Goal: Task Accomplishment & Management: Use online tool/utility

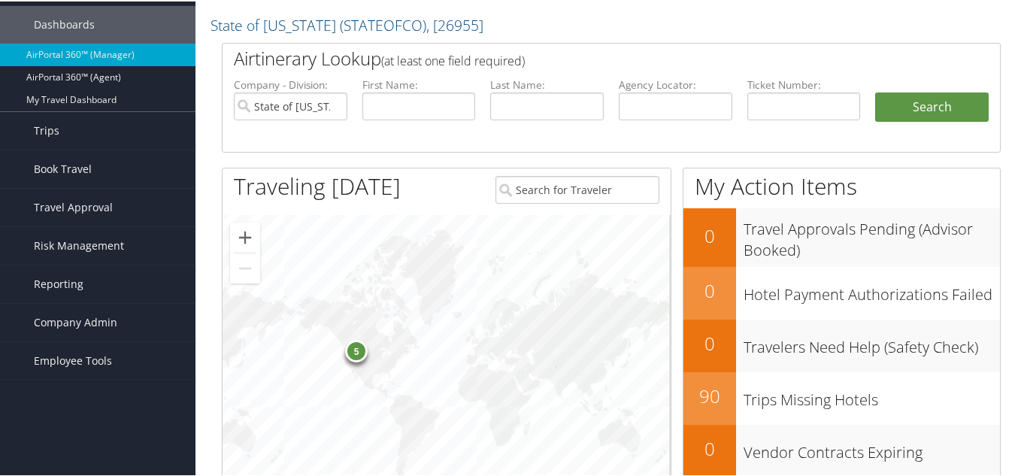
scroll to position [75, 0]
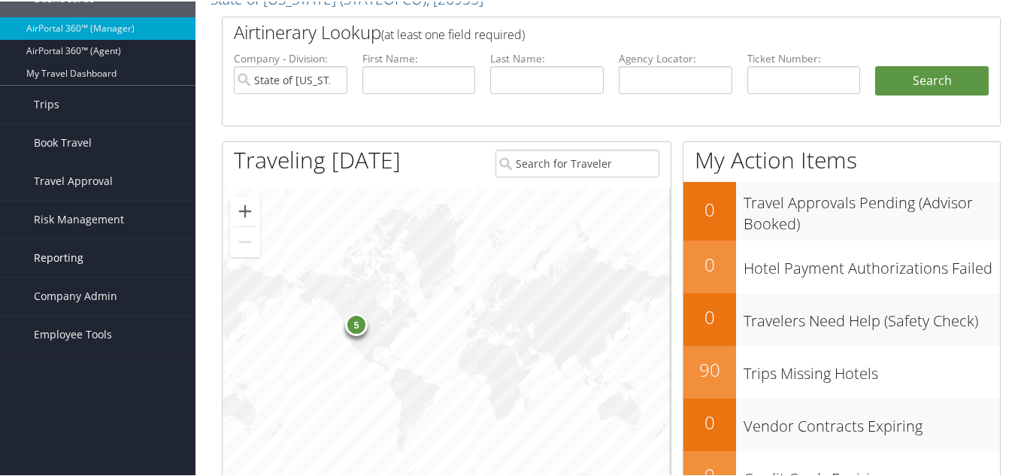
click at [81, 261] on link "Reporting" at bounding box center [97, 257] width 195 height 38
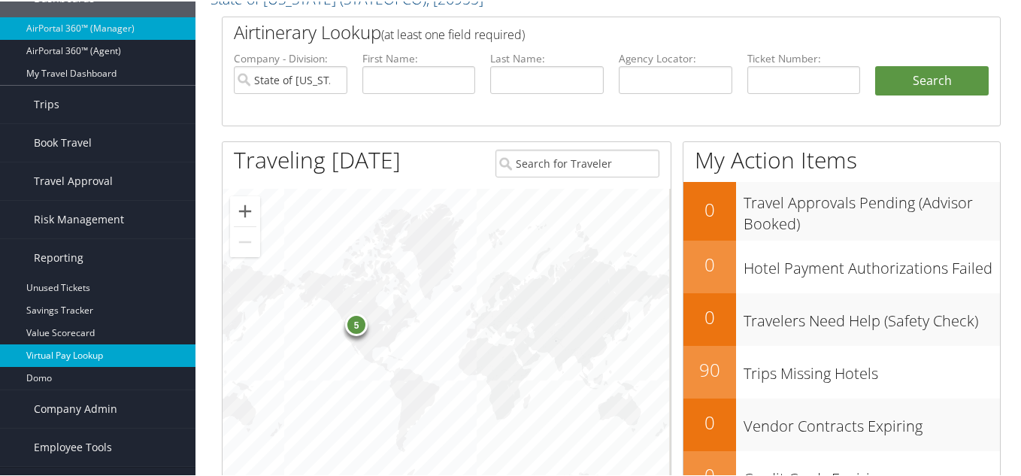
click at [47, 353] on link "Virtual Pay Lookup" at bounding box center [97, 354] width 195 height 23
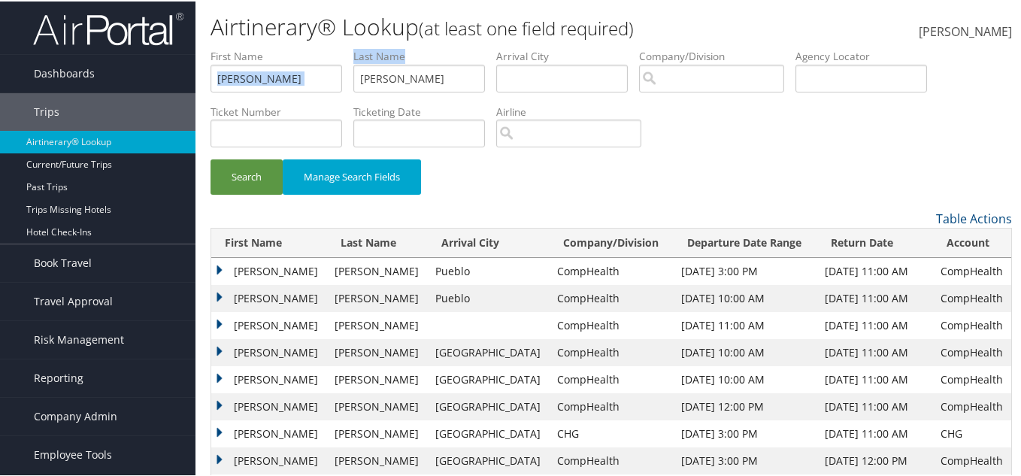
drag, startPoint x: 384, startPoint y: 101, endPoint x: 354, endPoint y: 101, distance: 30.1
click at [354, 47] on ul "First Name logan Last Name harding Departure City Arrival City Company/Division…" at bounding box center [611, 47] width 801 height 0
click at [414, 92] on li "Last Name harding" at bounding box center [424, 74] width 143 height 55
drag, startPoint x: 417, startPoint y: 86, endPoint x: 334, endPoint y: 99, distance: 84.5
click at [335, 47] on ul "First Name logan Last Name harding Departure City Arrival City Company/Division…" at bounding box center [611, 47] width 801 height 0
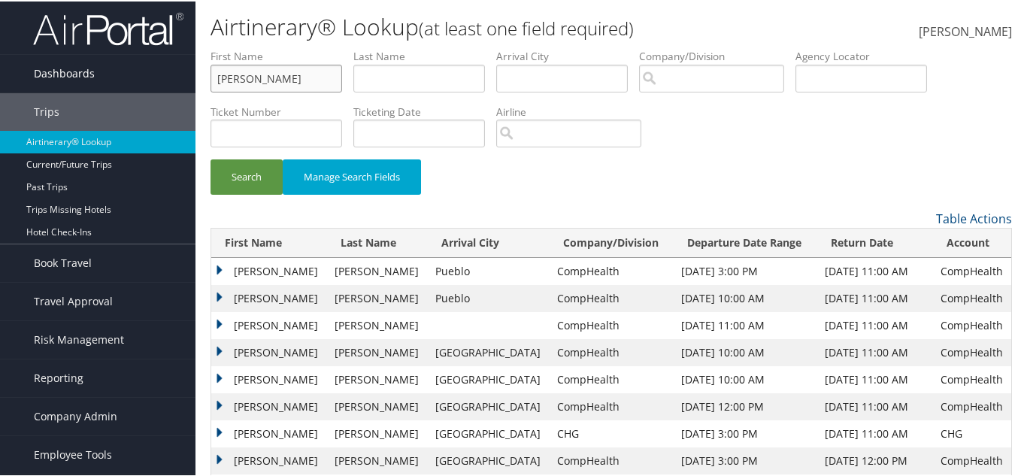
drag, startPoint x: 244, startPoint y: 82, endPoint x: 146, endPoint y: 80, distance: 98.5
click at [146, 80] on div "Dashboards AirPortal 360™ (Manager) AirPortal 360™ (Agent) My Travel Dashboard …" at bounding box center [513, 276] width 1027 height 553
drag, startPoint x: 744, startPoint y: 69, endPoint x: 752, endPoint y: 83, distance: 15.5
click at [752, 83] on input "search" at bounding box center [711, 77] width 145 height 28
click at [938, 54] on label "Agency Locator" at bounding box center [866, 54] width 143 height 15
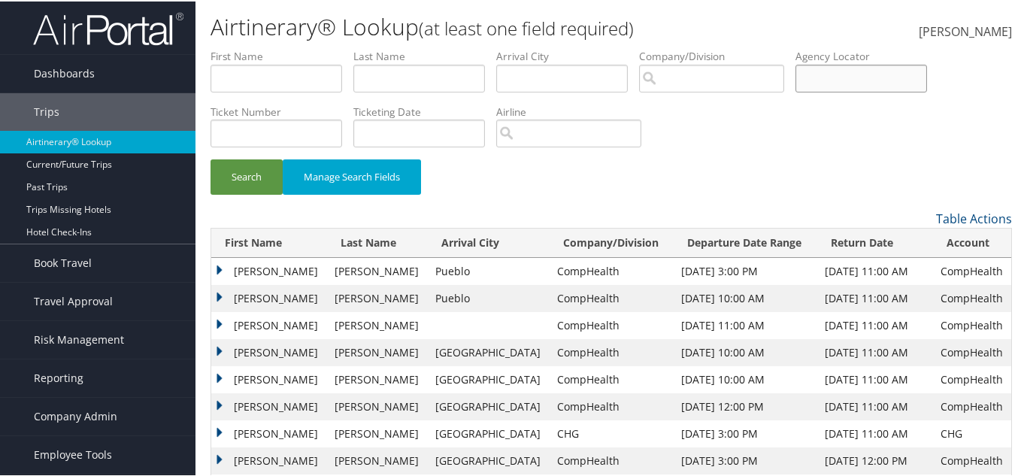
click at [903, 76] on input "text" at bounding box center [861, 77] width 132 height 28
paste input "SOZSJH"
type input "SOZSJH"
click at [246, 171] on button "Search" at bounding box center [247, 175] width 72 height 35
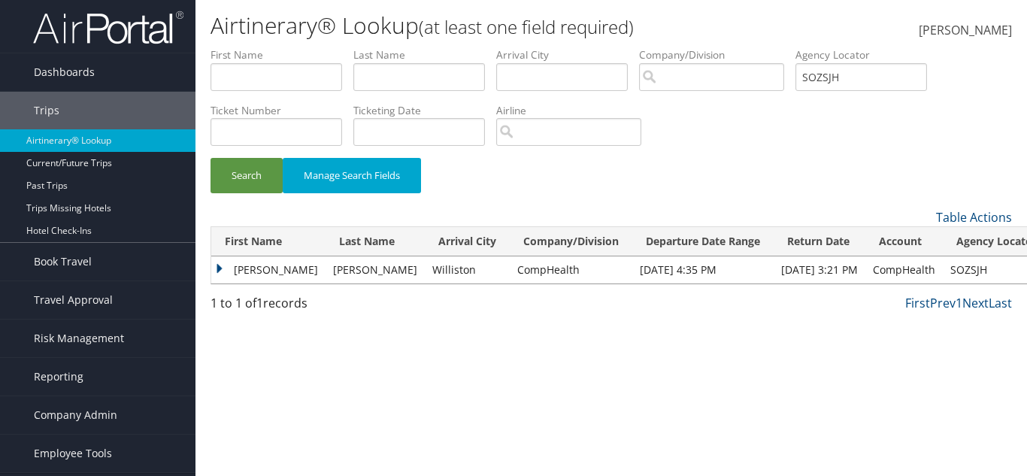
click at [534, 277] on td "CompHealth" at bounding box center [571, 269] width 123 height 27
drag, startPoint x: 216, startPoint y: 260, endPoint x: 225, endPoint y: 274, distance: 16.9
click at [217, 261] on td "Amarilys" at bounding box center [268, 269] width 114 height 27
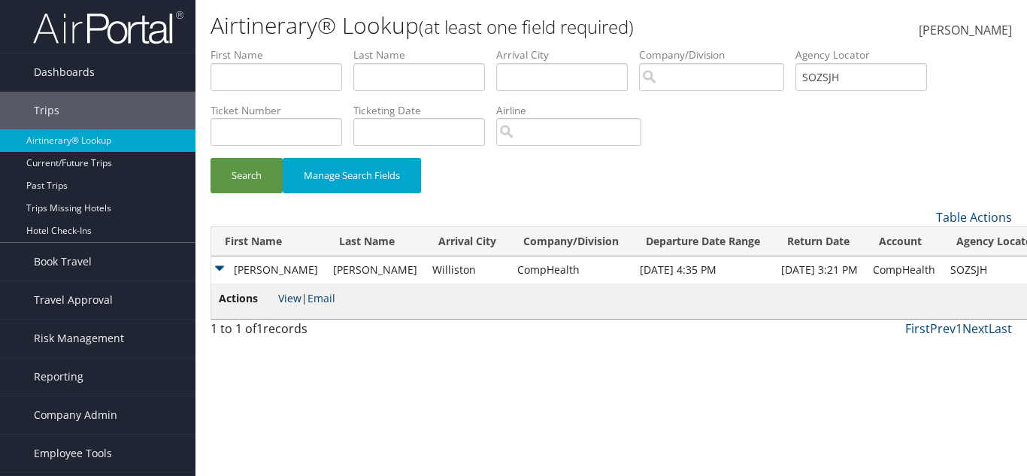
click at [281, 296] on link "View" at bounding box center [289, 298] width 23 height 14
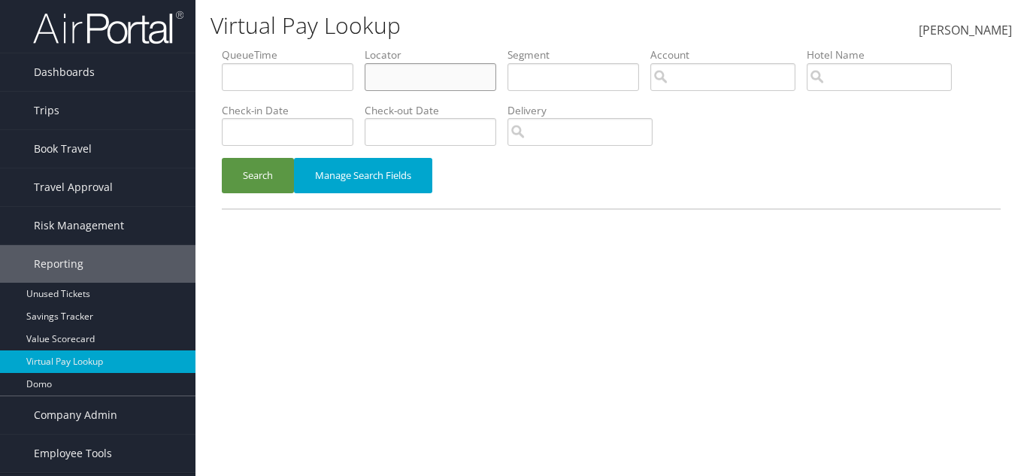
click at [456, 75] on input "text" at bounding box center [431, 77] width 132 height 28
paste input "SOZSJH"
type input "SOZSJH"
click at [265, 167] on button "Search" at bounding box center [258, 175] width 72 height 35
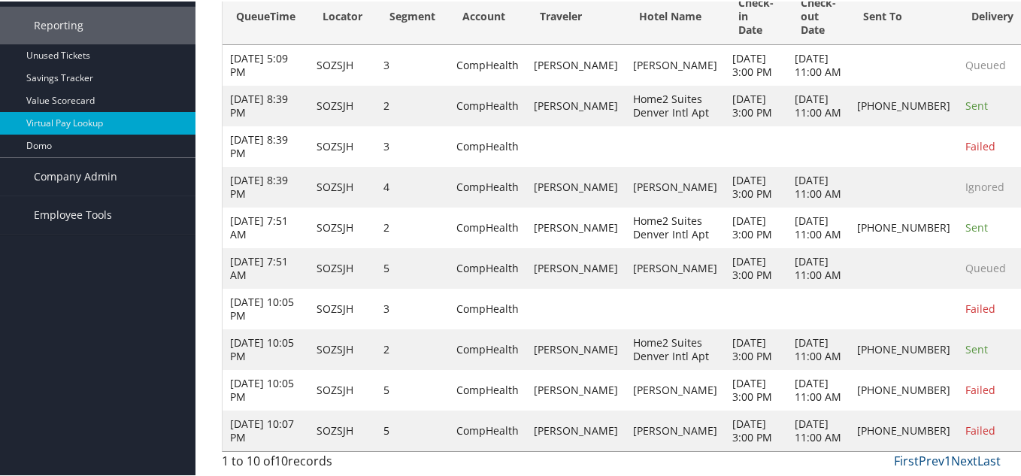
scroll to position [414, 0]
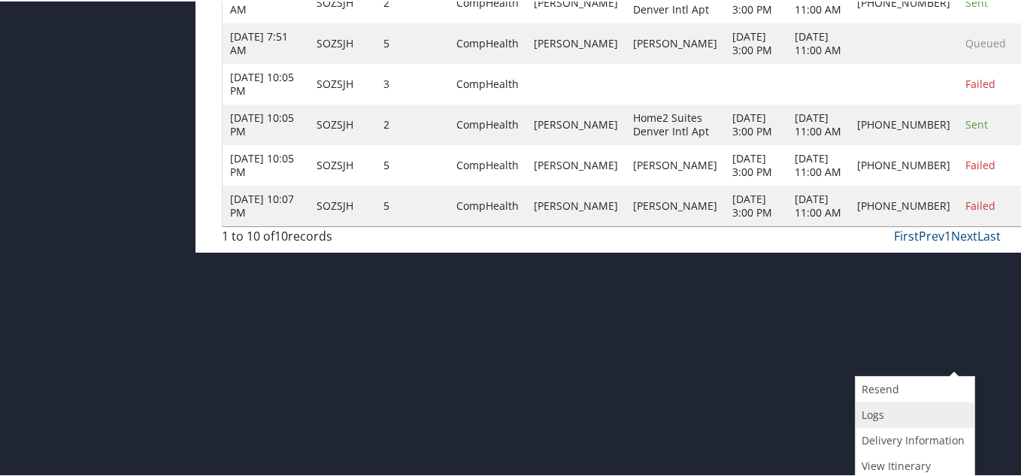
click at [916, 414] on link "Logs" at bounding box center [913, 414] width 115 height 26
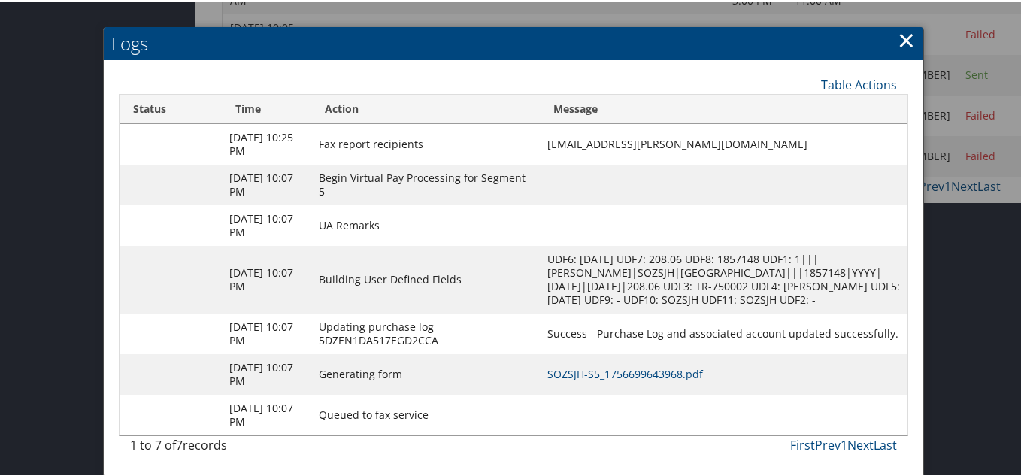
scroll to position [528, 0]
click at [674, 375] on link "SOZSJH-S5_1756699643968.pdf" at bounding box center [625, 372] width 156 height 14
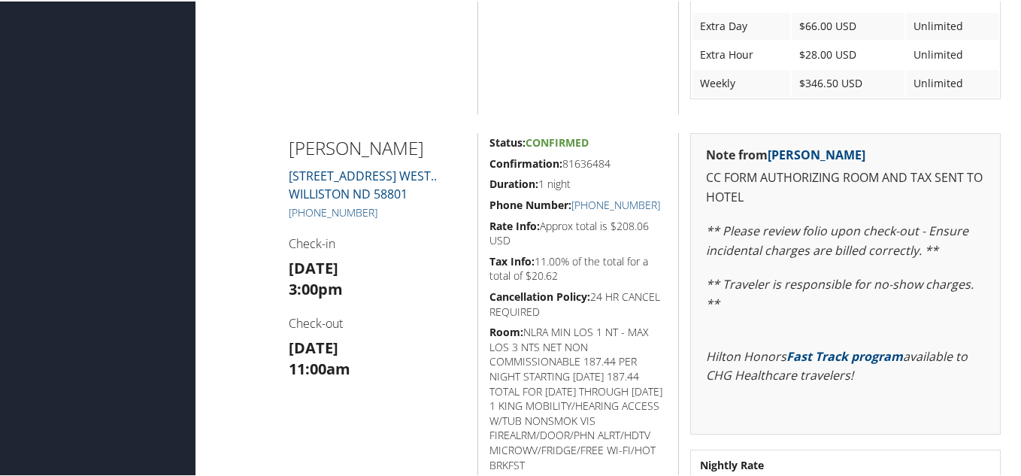
scroll to position [1804, 0]
